Goal: Check status

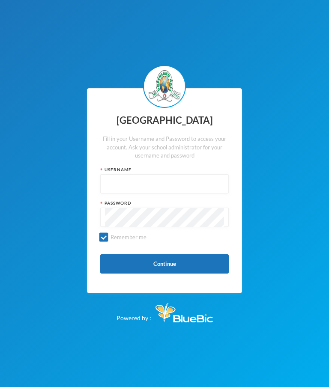
click at [126, 193] on input "text" at bounding box center [164, 184] width 119 height 19
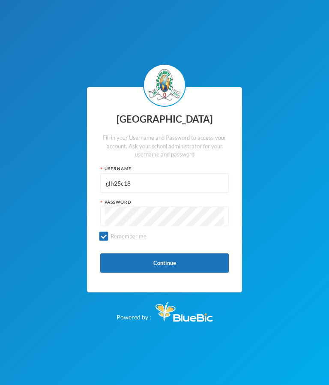
type input "glh25c18"
click at [308, 215] on div "Greenland Hall Fill in your Username and Password to access your account. Ask y…" at bounding box center [164, 192] width 329 height 385
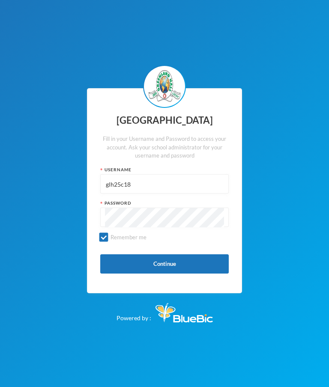
click at [174, 270] on button "Continue" at bounding box center [164, 263] width 129 height 19
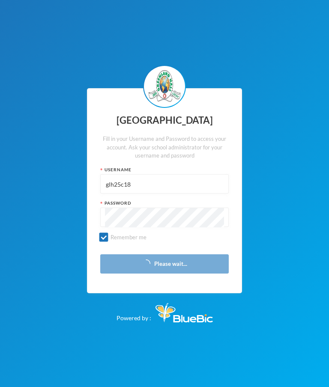
click at [161, 257] on button "Please wait..." at bounding box center [164, 263] width 129 height 19
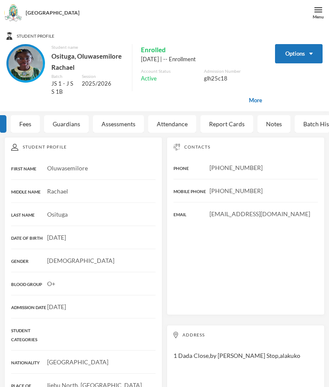
click at [20, 115] on div "Fees" at bounding box center [25, 124] width 29 height 18
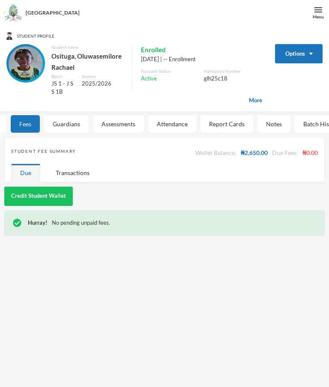
scroll to position [0, -19]
click at [80, 113] on div "Student Profile Options Student name Osituga, Oluwasemilore Rachael Batch JS 1 …" at bounding box center [164, 219] width 329 height 387
click at [87, 126] on div "Guardians" at bounding box center [66, 124] width 45 height 18
